Goal: Information Seeking & Learning: Check status

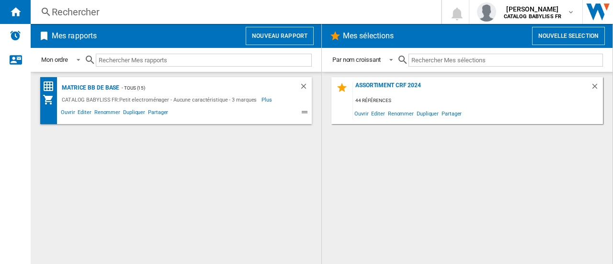
click at [136, 17] on div "Rechercher" at bounding box center [234, 11] width 365 height 13
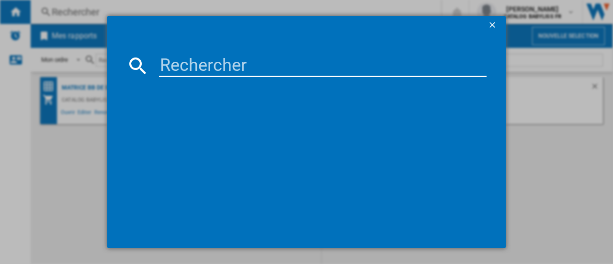
click at [190, 70] on input at bounding box center [323, 65] width 328 height 23
type input "GS59XE"
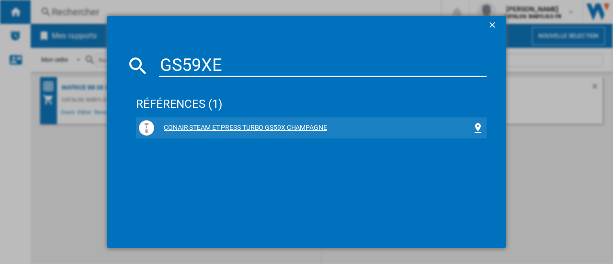
click at [285, 122] on div "CONAIR STEAM ET PRESS TURBO GS59X CHAMPAGNE" at bounding box center [311, 127] width 345 height 15
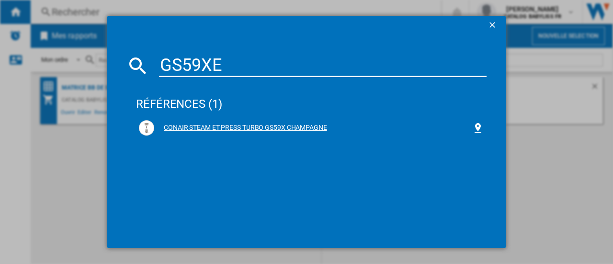
click at [266, 127] on div "CONAIR STEAM ET PRESS TURBO GS59X CHAMPAGNE" at bounding box center [313, 128] width 318 height 10
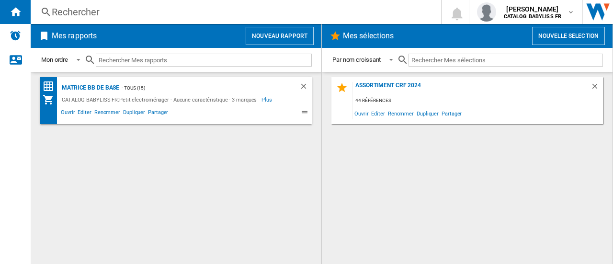
click at [124, 10] on div "Rechercher" at bounding box center [234, 11] width 365 height 13
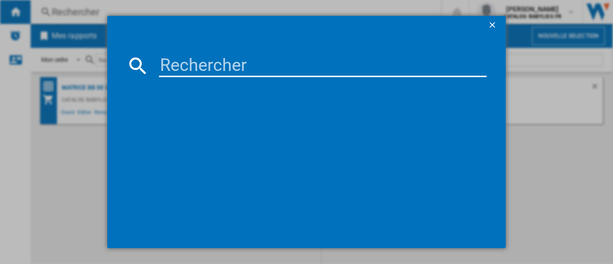
click at [177, 60] on input at bounding box center [323, 65] width 328 height 23
type input "GS108E"
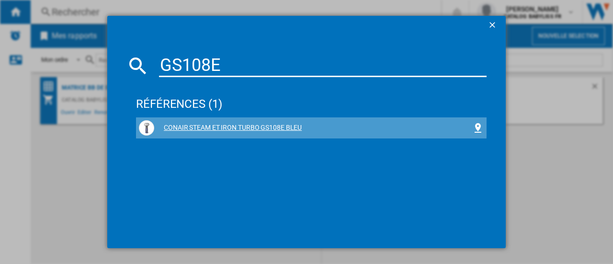
click at [269, 127] on div "CONAIR STEAM ET IRON TURBO GS108E BLEU" at bounding box center [313, 128] width 318 height 10
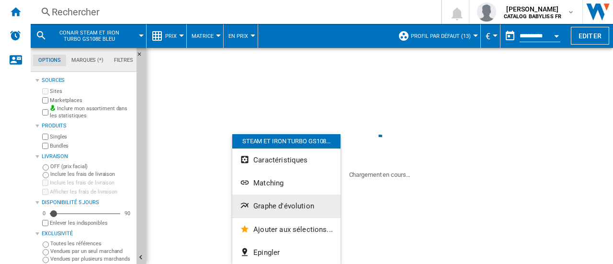
click at [276, 206] on span "Graphe d'évolution" at bounding box center [283, 206] width 61 height 9
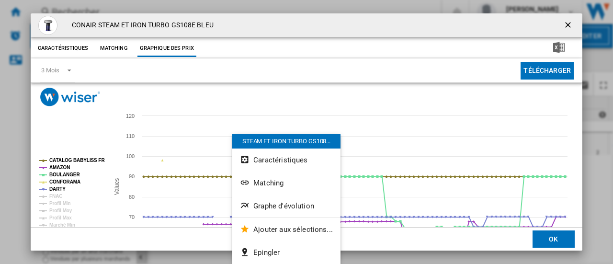
click at [564, 27] on ng-md-icon "getI18NText('BUTTONS.CLOSE_DIALOG')" at bounding box center [570, 26] width 12 height 12
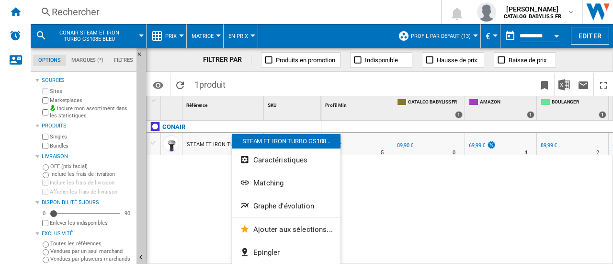
click at [207, 148] on div "STEAM ET IRON TURBO GS108E BLEU" at bounding box center [232, 145] width 91 height 22
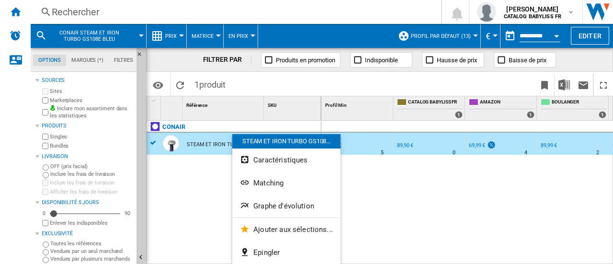
click at [428, 217] on div "DARTY : FR DARTY -22.1 % 69,99 € % N/A 5 DARTY : FR DARTY 0.0 % 89,90 € % N/A" at bounding box center [468, 193] width 292 height 144
click at [297, 139] on div "STEAM ET IRON TURBO GS108..." at bounding box center [286, 141] width 108 height 14
click at [298, 140] on div "STEAM ET IRON TURBO GS108..." at bounding box center [286, 141] width 108 height 14
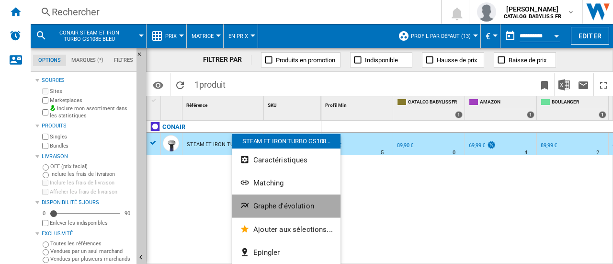
click at [307, 200] on button "Graphe d'évolution" at bounding box center [286, 206] width 108 height 23
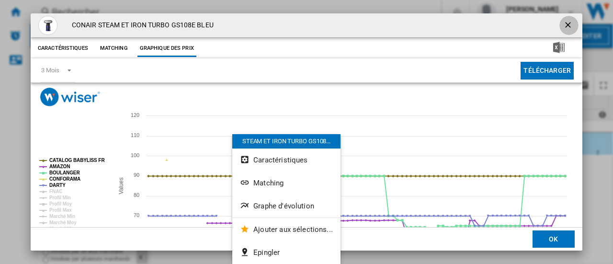
click at [564, 23] on ng-md-icon "getI18NText('BUTTONS.CLOSE_DIALOG')" at bounding box center [570, 26] width 12 height 12
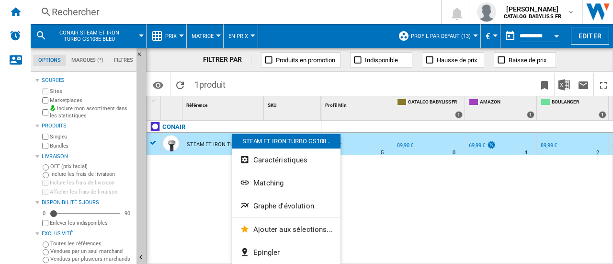
click at [387, 205] on div "DARTY : FR DARTY -22.1 % 69,99 € % N/A 5 DARTY : FR DARTY 0.0 % 89,90 € % N/A" at bounding box center [468, 193] width 292 height 144
click at [191, 9] on div "Rechercher" at bounding box center [234, 11] width 365 height 13
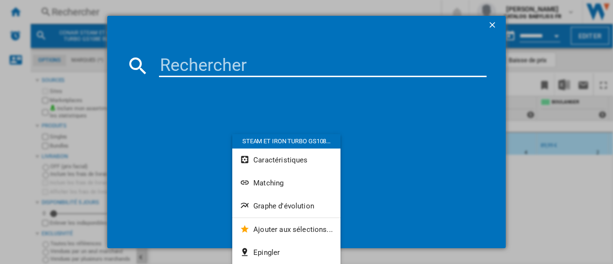
click at [211, 62] on input at bounding box center [323, 65] width 328 height 23
type input "GS108E"
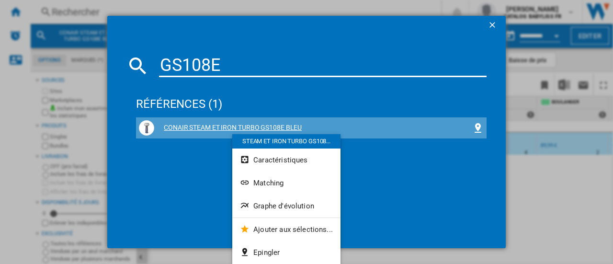
click at [216, 123] on div "CONAIR STEAM ET IRON TURBO GS108E BLEU" at bounding box center [313, 128] width 318 height 10
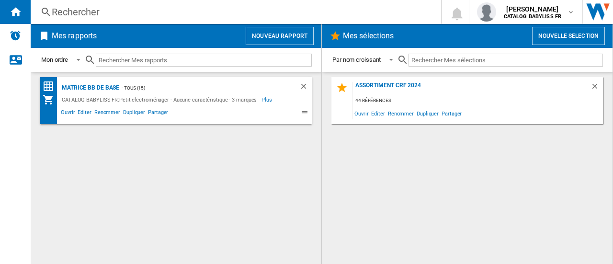
click at [168, 14] on div "Rechercher" at bounding box center [234, 11] width 365 height 13
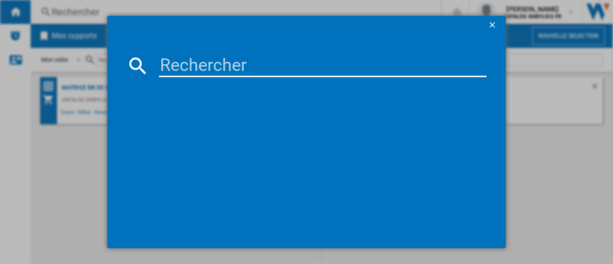
click at [201, 63] on input at bounding box center [323, 65] width 328 height 23
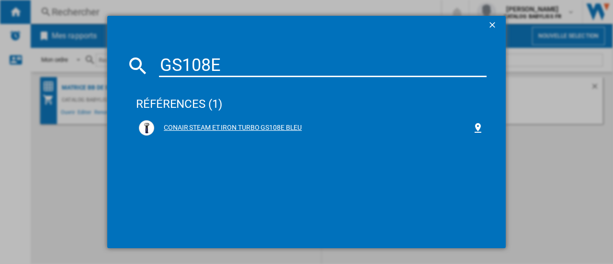
type input "GS108E"
click at [222, 128] on div "CONAIR STEAM ET IRON TURBO GS108E BLEU" at bounding box center [313, 128] width 318 height 10
